Goal: Task Accomplishment & Management: Use online tool/utility

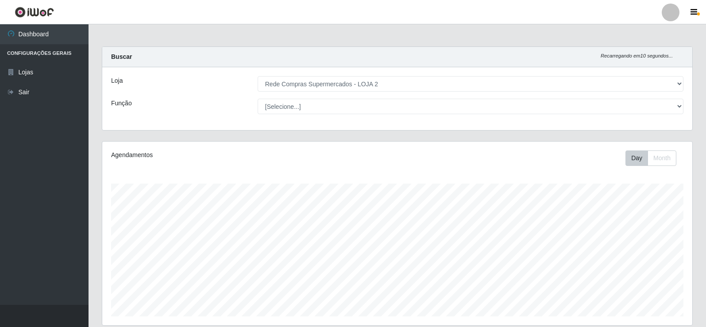
select select "161"
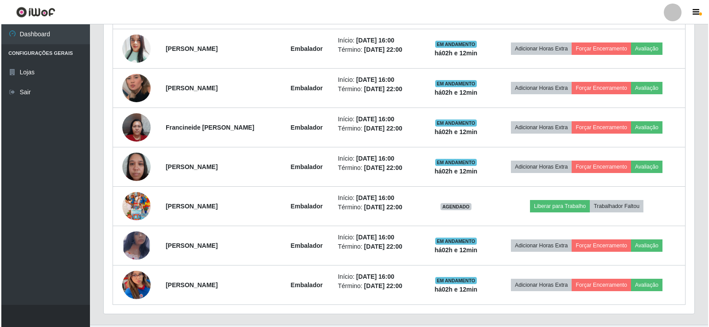
scroll to position [418, 0]
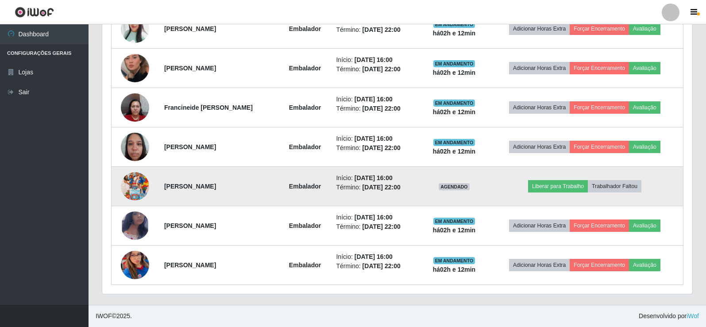
click at [140, 185] on img at bounding box center [135, 186] width 28 height 50
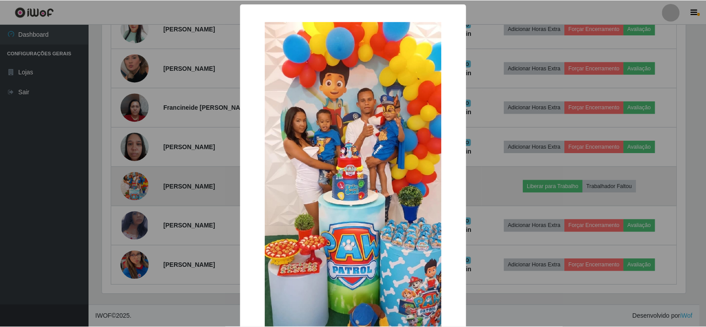
scroll to position [184, 586]
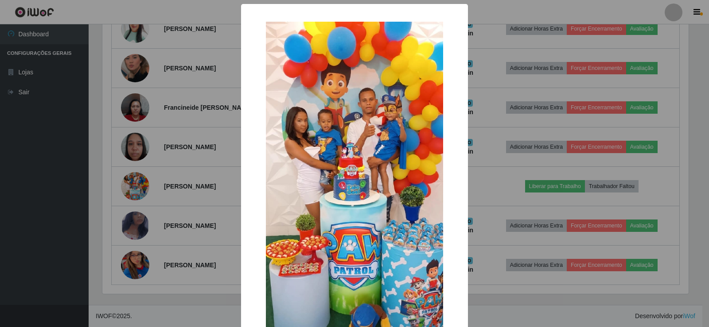
click at [182, 170] on div "× OK Cancel" at bounding box center [354, 163] width 709 height 327
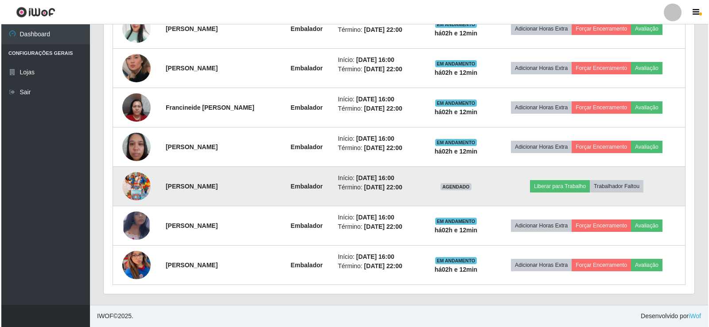
scroll to position [184, 590]
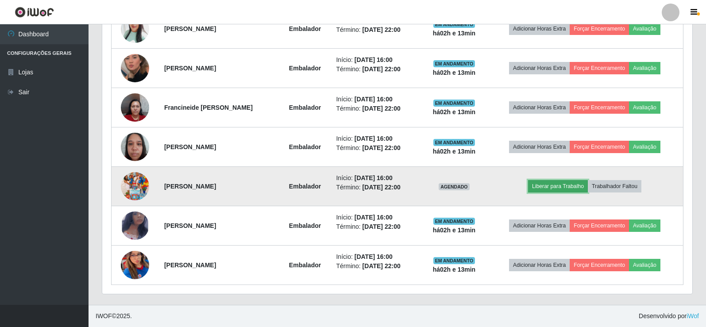
click at [553, 183] on button "Liberar para Trabalho" at bounding box center [558, 186] width 60 height 12
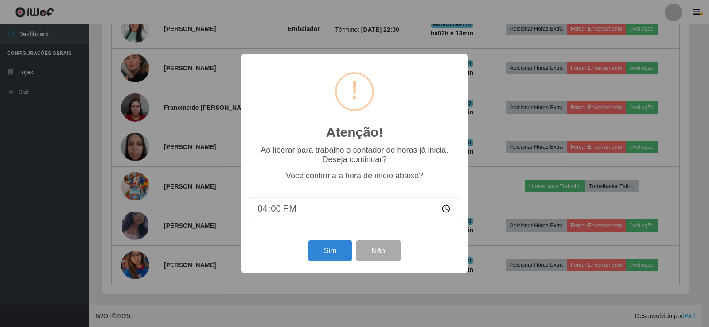
click at [379, 210] on input "16:00" at bounding box center [354, 208] width 209 height 23
type input "18:13"
click at [333, 256] on button "Sim" at bounding box center [329, 250] width 43 height 21
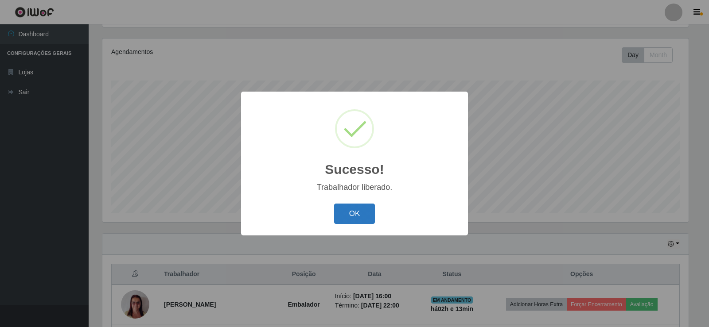
click at [352, 210] on button "OK" at bounding box center [354, 214] width 41 height 21
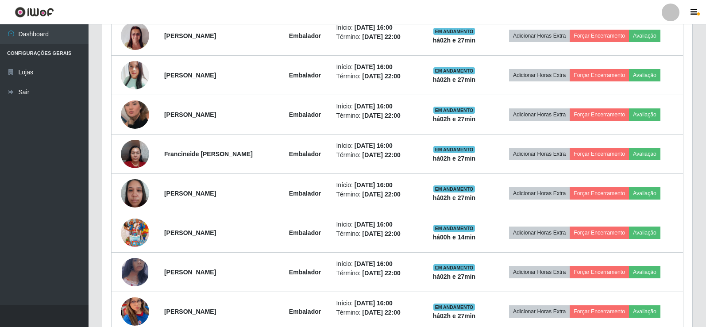
scroll to position [374, 0]
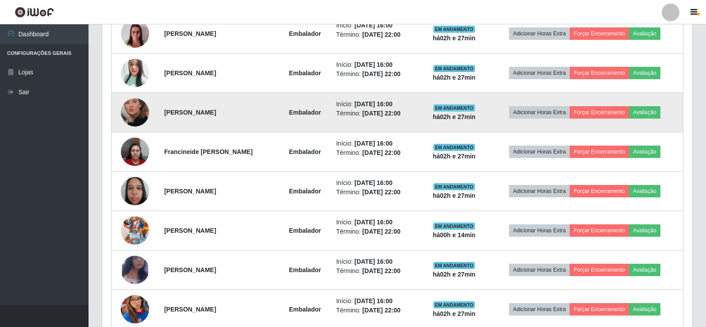
click at [132, 108] on img at bounding box center [135, 112] width 28 height 50
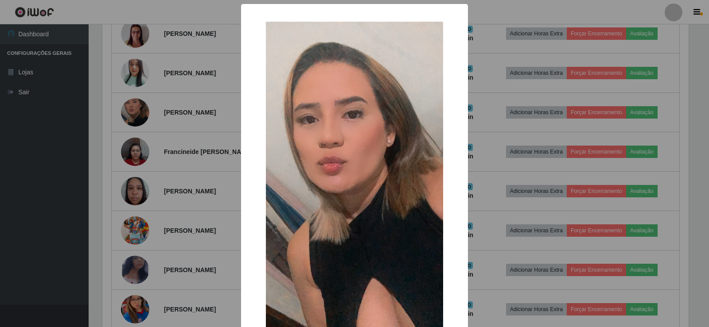
click at [151, 103] on div "× OK Cancel" at bounding box center [354, 163] width 709 height 327
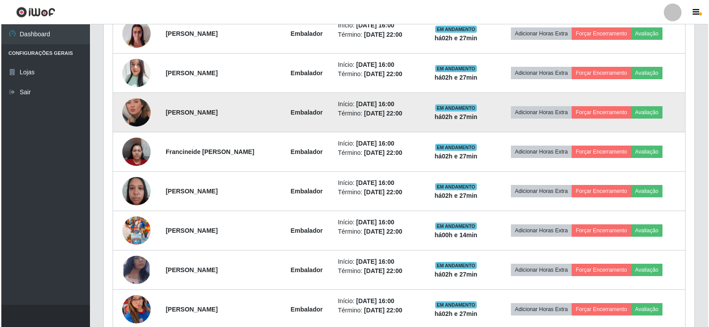
scroll to position [418, 0]
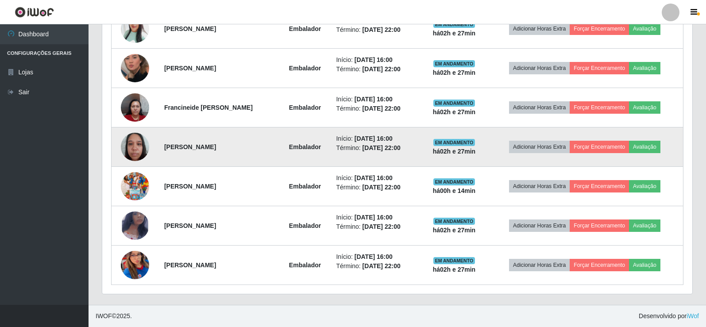
click at [140, 136] on img at bounding box center [135, 147] width 28 height 38
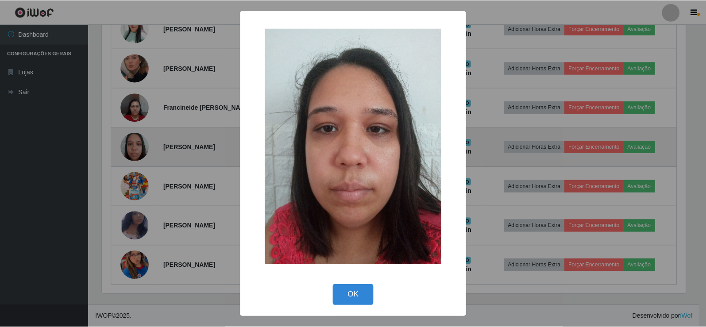
scroll to position [184, 586]
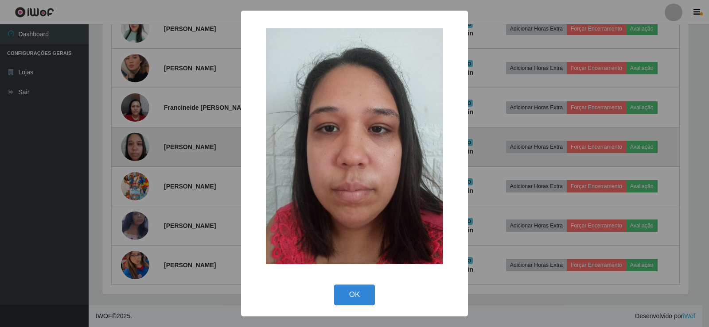
click at [140, 136] on div "× OK Cancel" at bounding box center [354, 163] width 709 height 327
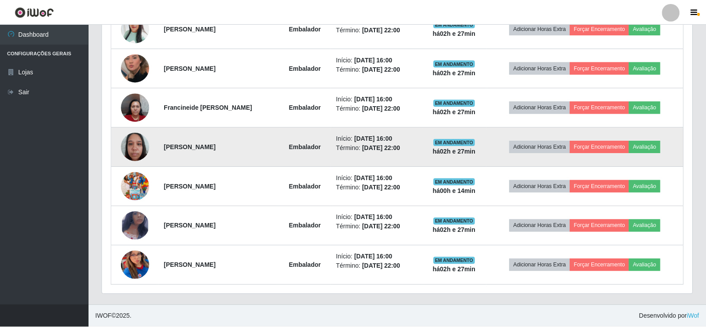
scroll to position [184, 590]
click at [146, 147] on img at bounding box center [135, 147] width 28 height 38
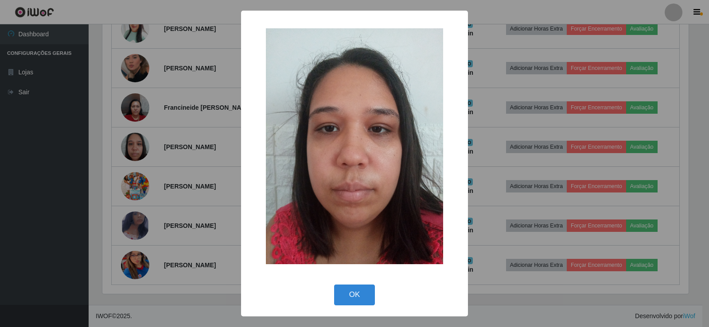
click at [139, 149] on div "× OK Cancel" at bounding box center [354, 163] width 709 height 327
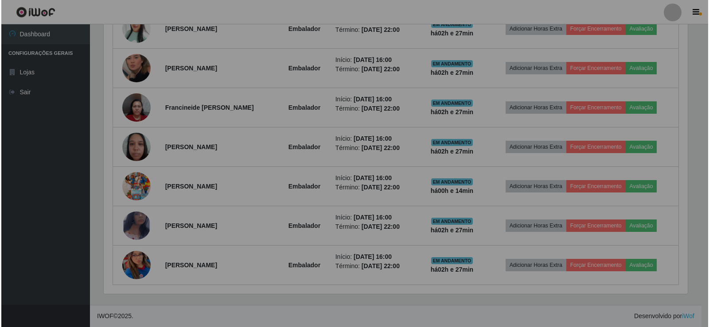
scroll to position [184, 590]
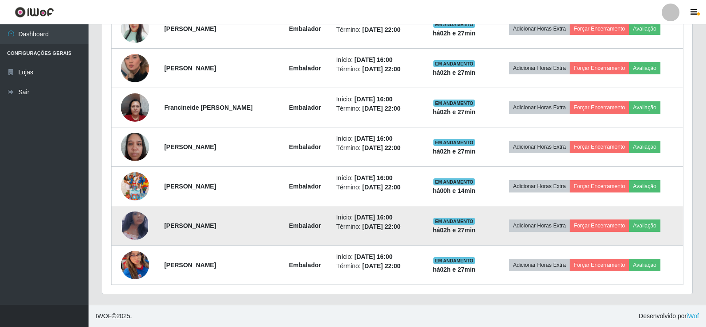
click at [134, 223] on img at bounding box center [135, 226] width 28 height 46
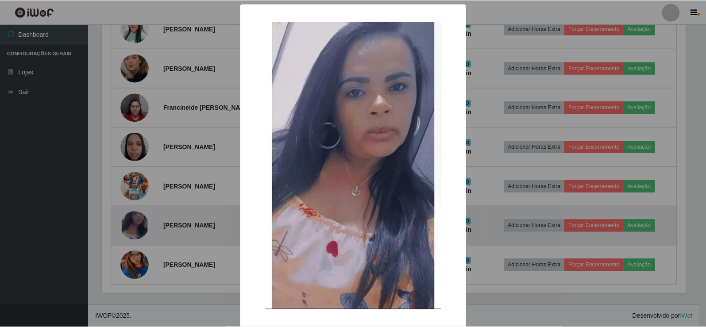
scroll to position [184, 586]
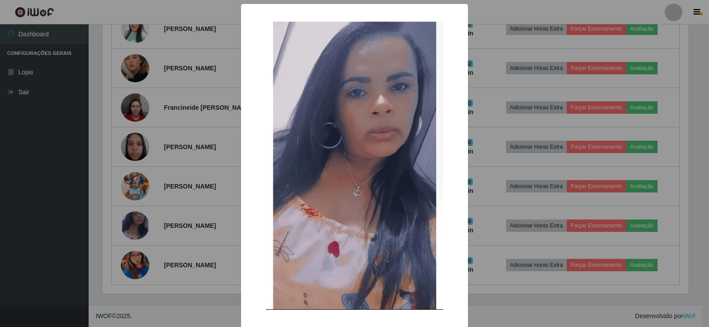
click at [148, 190] on div "× OK Cancel" at bounding box center [354, 163] width 709 height 327
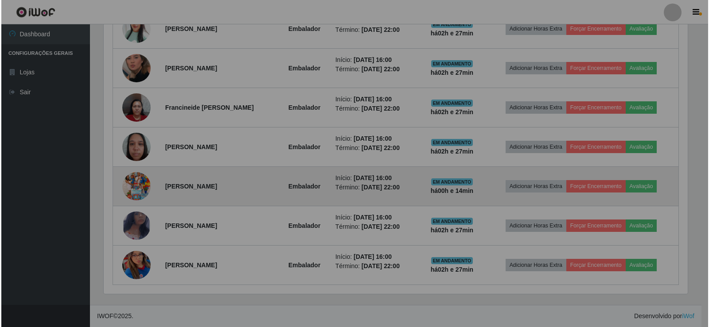
scroll to position [184, 590]
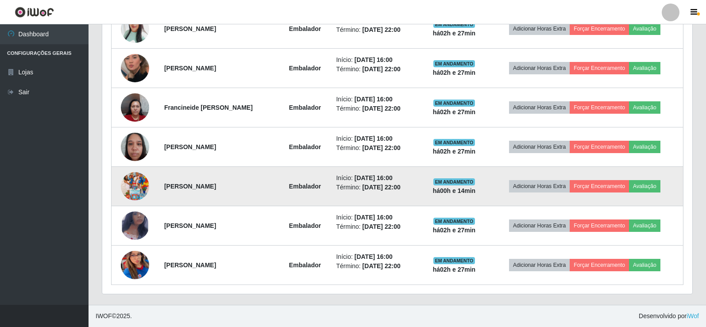
click at [136, 186] on img at bounding box center [135, 186] width 28 height 50
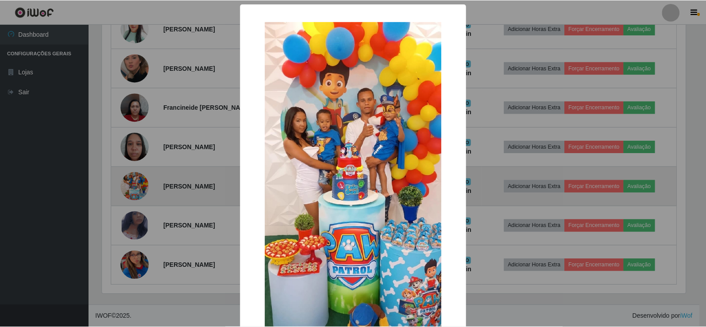
scroll to position [184, 586]
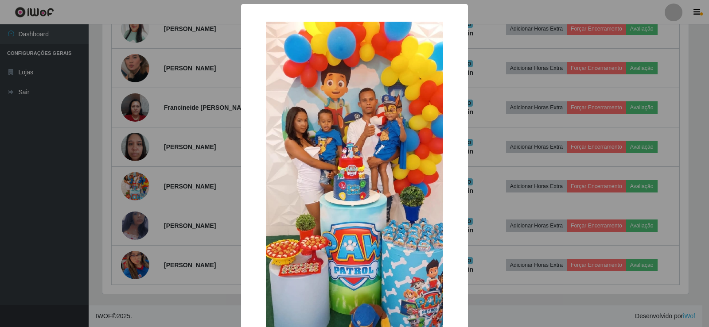
click at [145, 168] on div "× OK Cancel" at bounding box center [354, 163] width 709 height 327
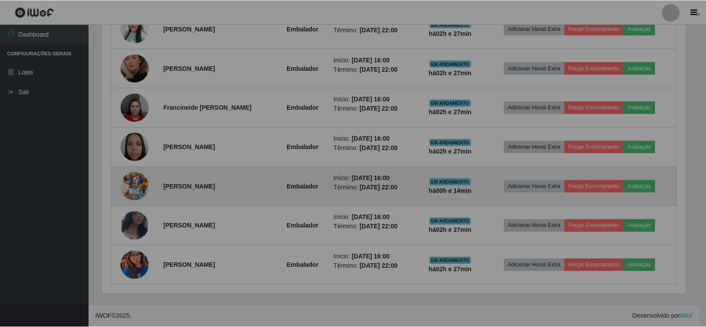
scroll to position [184, 590]
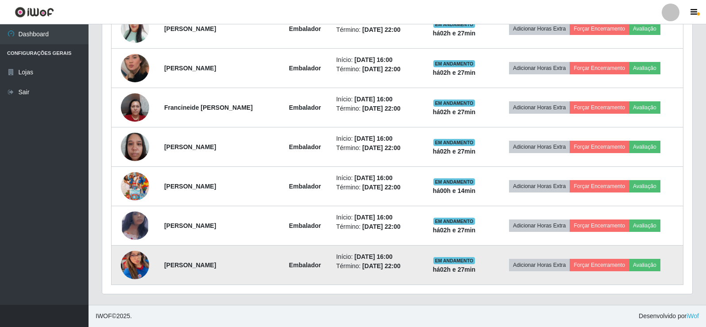
click at [136, 256] on img at bounding box center [135, 266] width 28 height 62
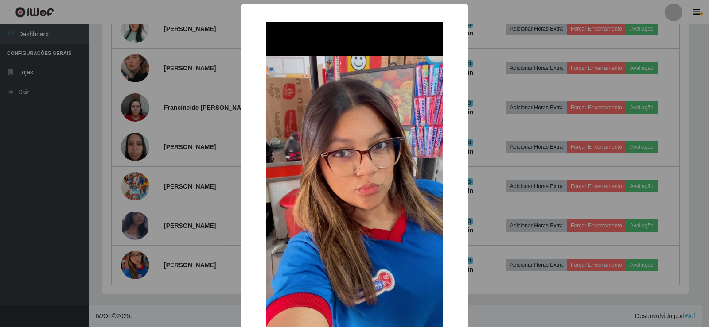
click at [152, 188] on div "× OK Cancel" at bounding box center [354, 163] width 709 height 327
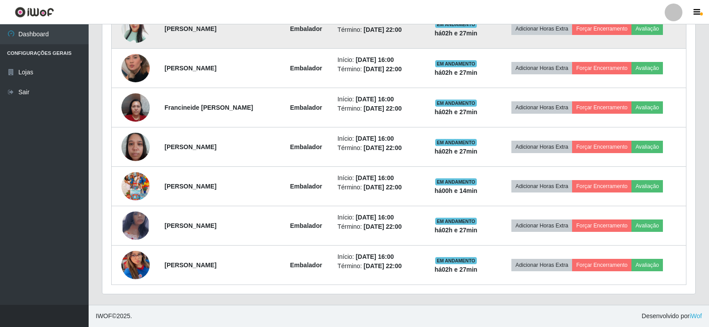
scroll to position [184, 590]
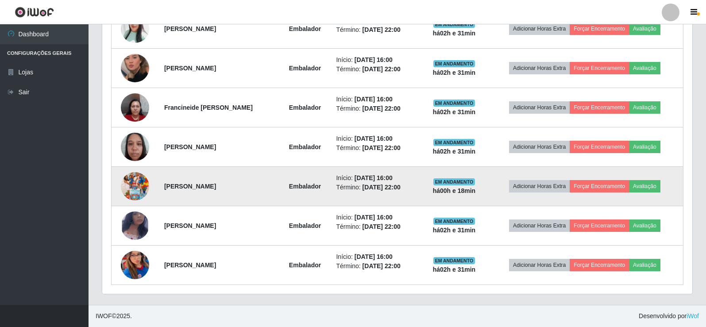
click at [136, 188] on img at bounding box center [135, 186] width 28 height 50
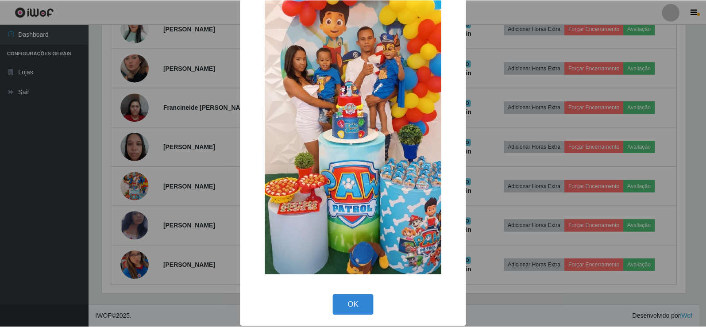
scroll to position [65, 0]
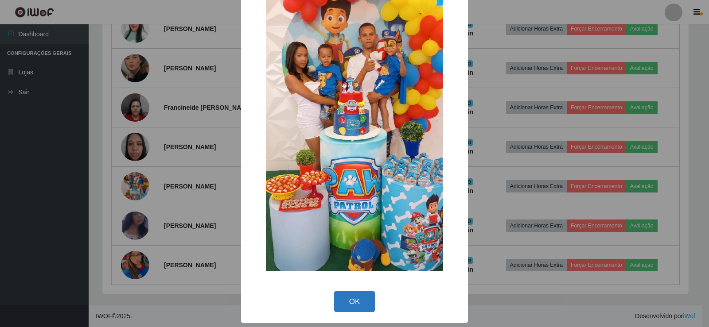
click at [344, 301] on button "OK" at bounding box center [354, 301] width 41 height 21
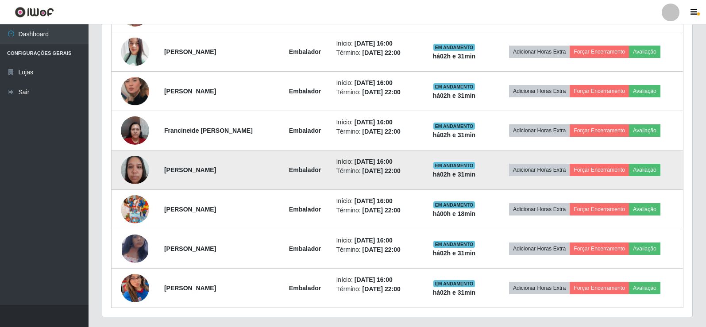
scroll to position [374, 0]
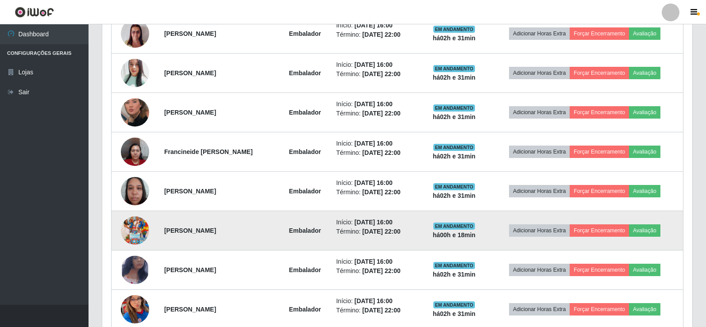
click at [135, 227] on img at bounding box center [135, 230] width 28 height 50
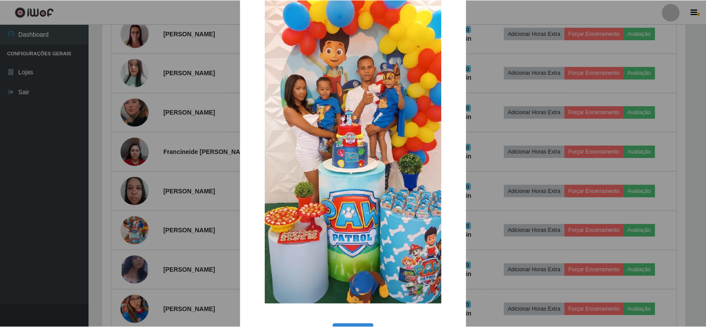
scroll to position [65, 0]
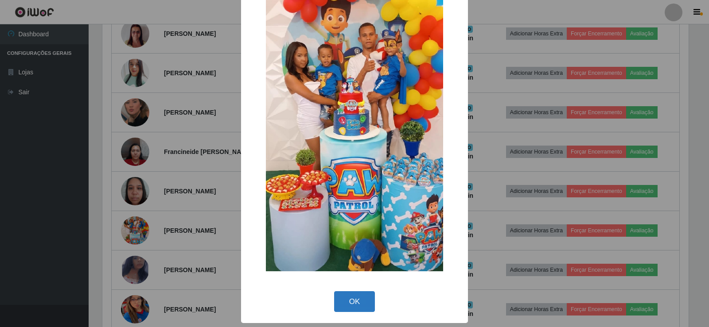
click at [354, 301] on button "OK" at bounding box center [354, 301] width 41 height 21
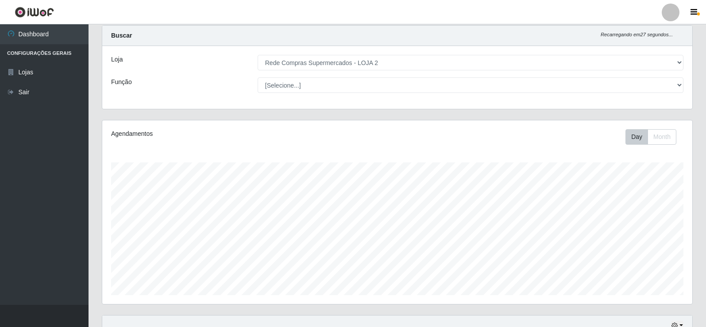
scroll to position [0, 0]
